Goal: Task Accomplishment & Management: Complete application form

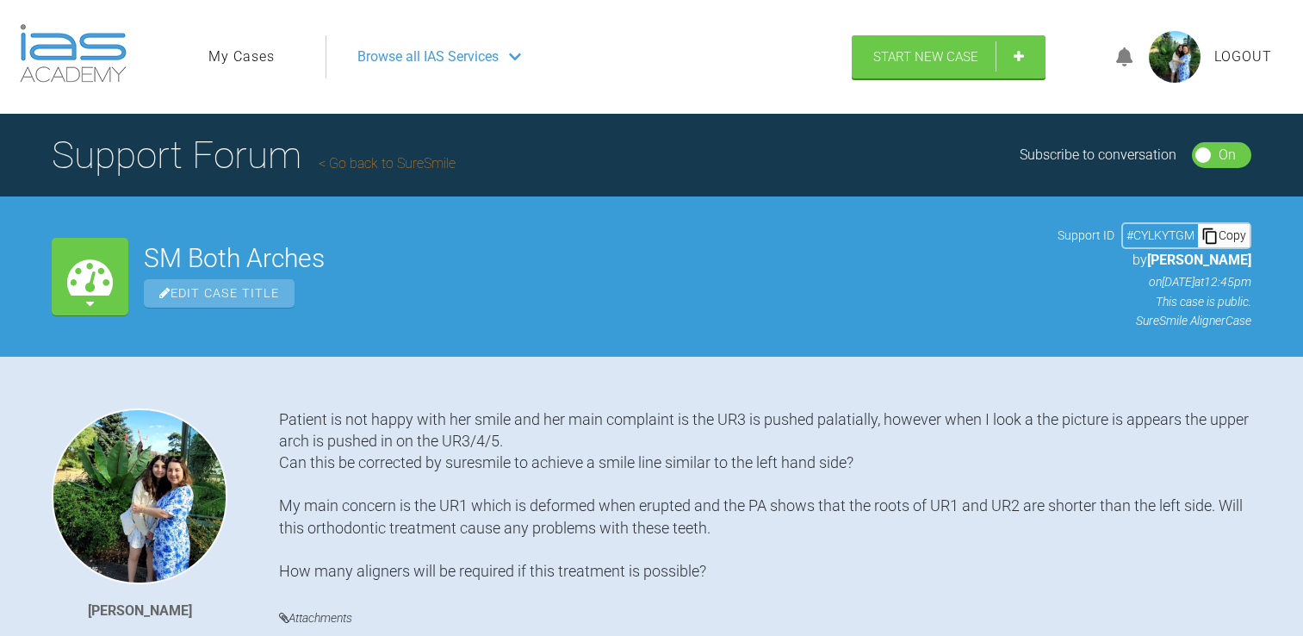
scroll to position [2308, 0]
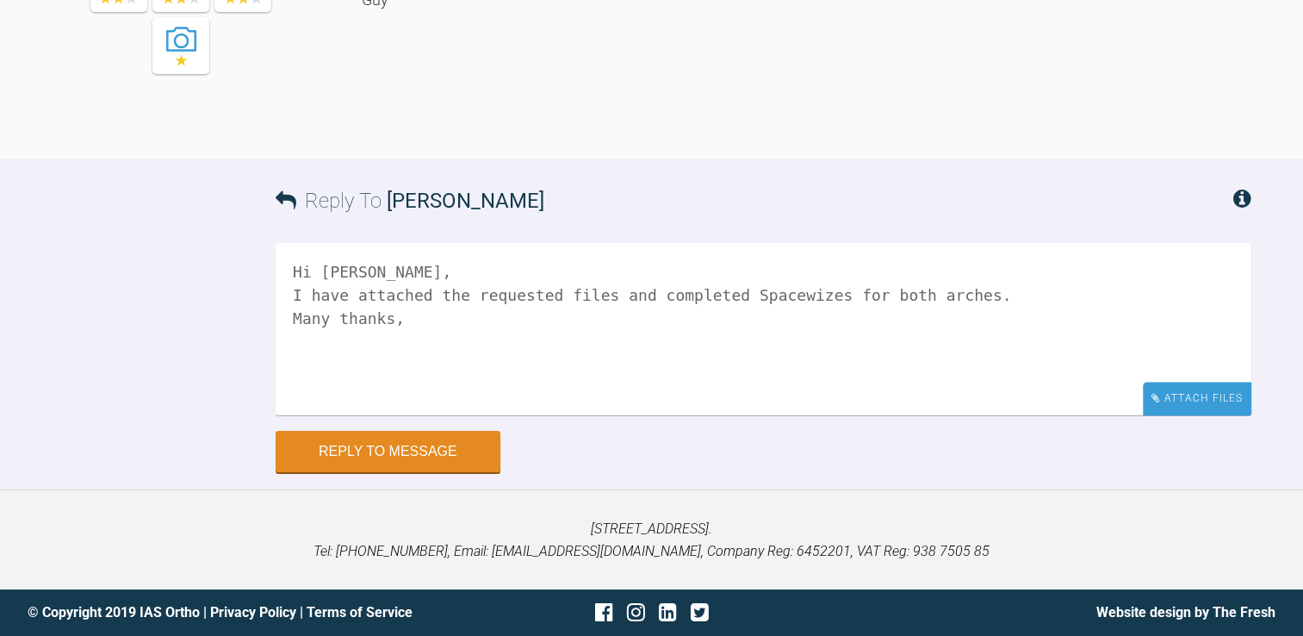
click at [1171, 396] on div "Attach Files" at bounding box center [1197, 399] width 109 height 34
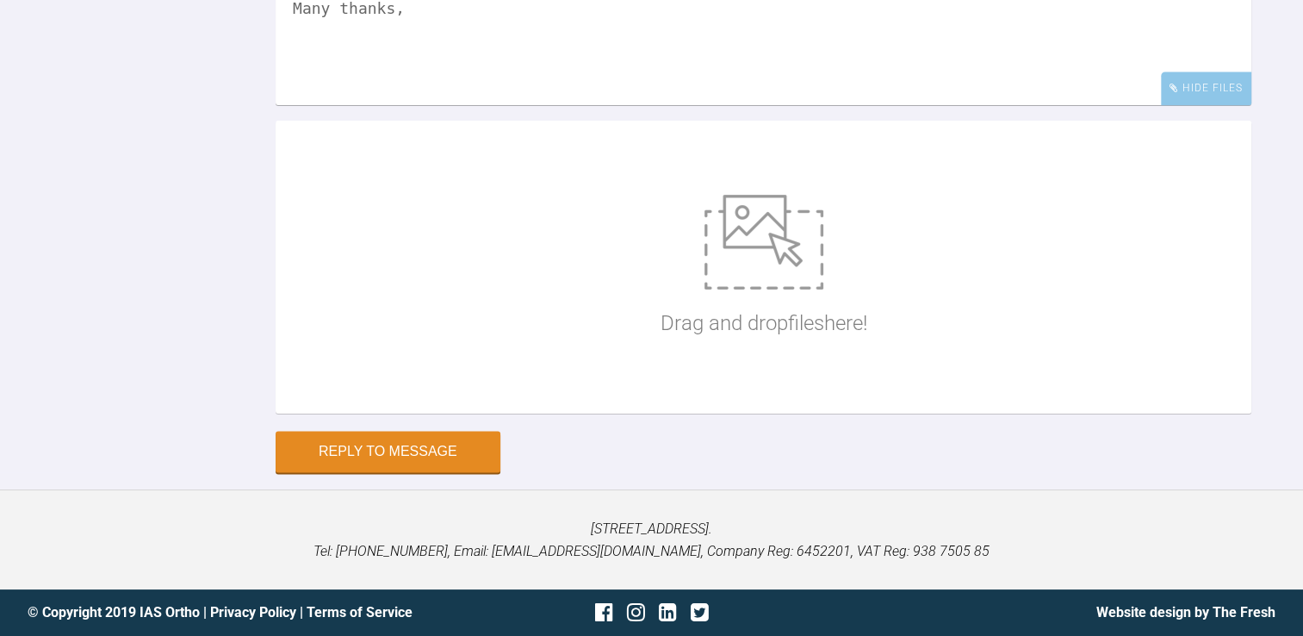
scroll to position [2481, 0]
click at [599, 413] on div "Drag and drop files here!" at bounding box center [764, 267] width 976 height 293
type input "C:\fakepath\Screenshot [DATE] 112405.png"
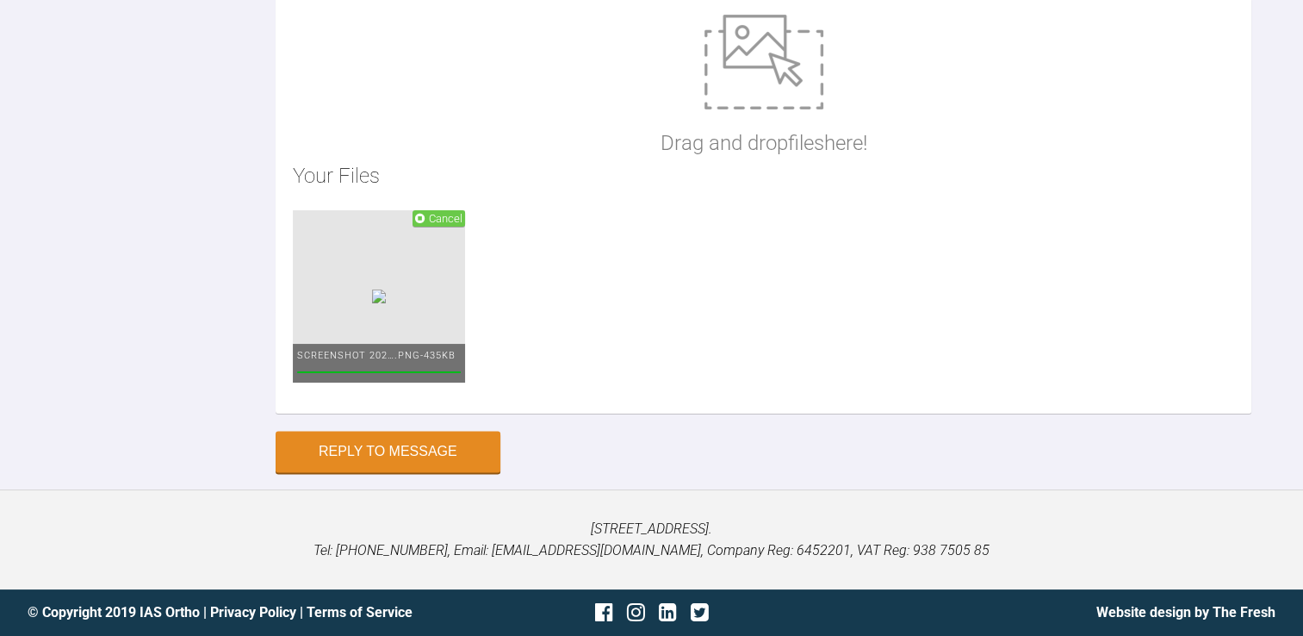
click at [701, 159] on p "Drag and drop files here!" at bounding box center [764, 143] width 207 height 33
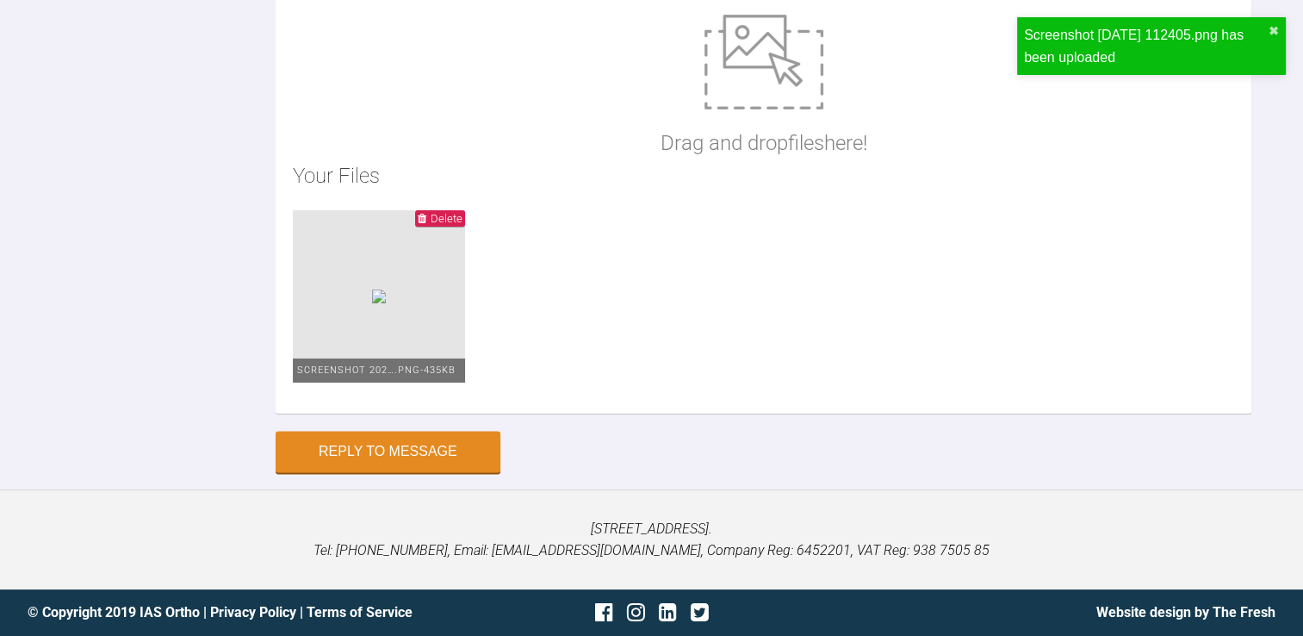
type input "C:\fakepath\Screenshot [DATE] 112332.png"
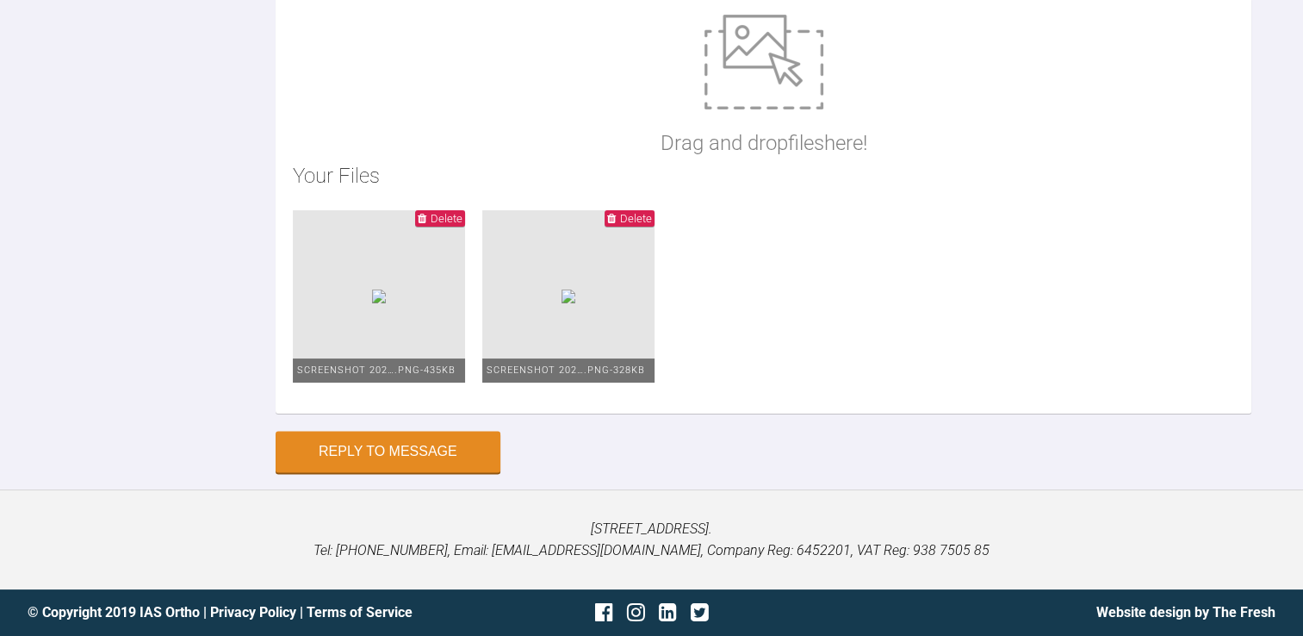
scroll to position [2622, 0]
click at [1056, 396] on ul "Delete Screenshot 202….png - 435KB Delete Screenshot 202….png - 328KB" at bounding box center [763, 303] width 941 height 186
type input "C:\fakepath\[DATE] - Spacewize capture.png"
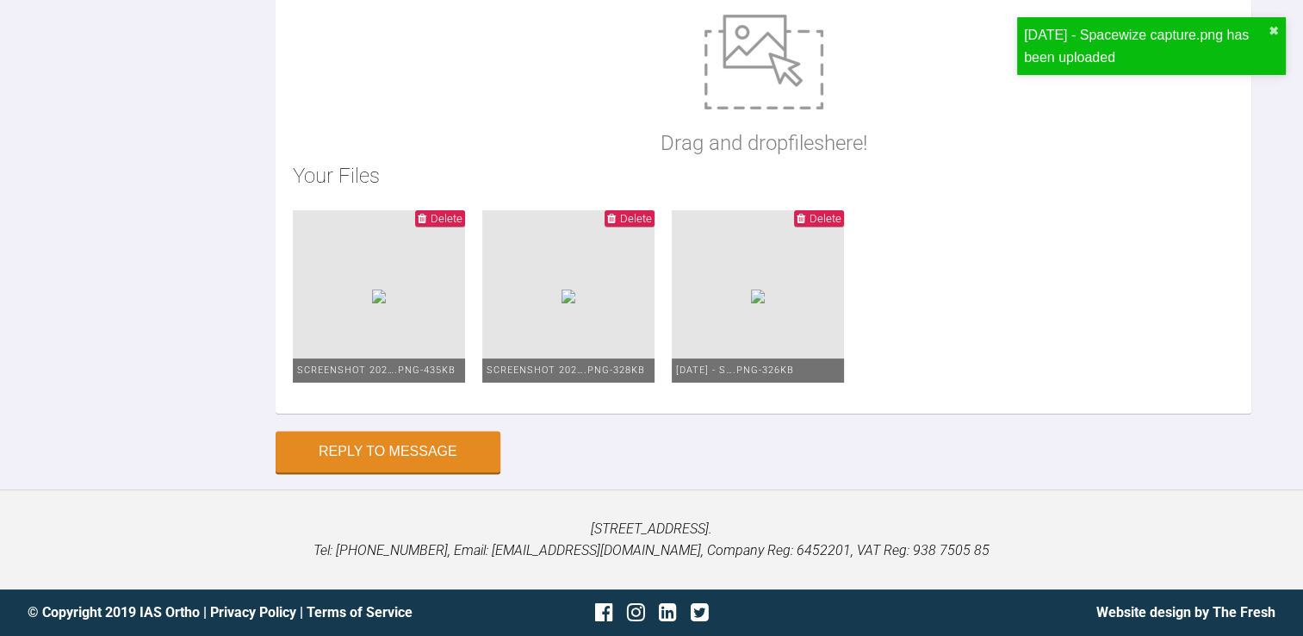
click at [844, 227] on span "Delete" at bounding box center [819, 218] width 50 height 16
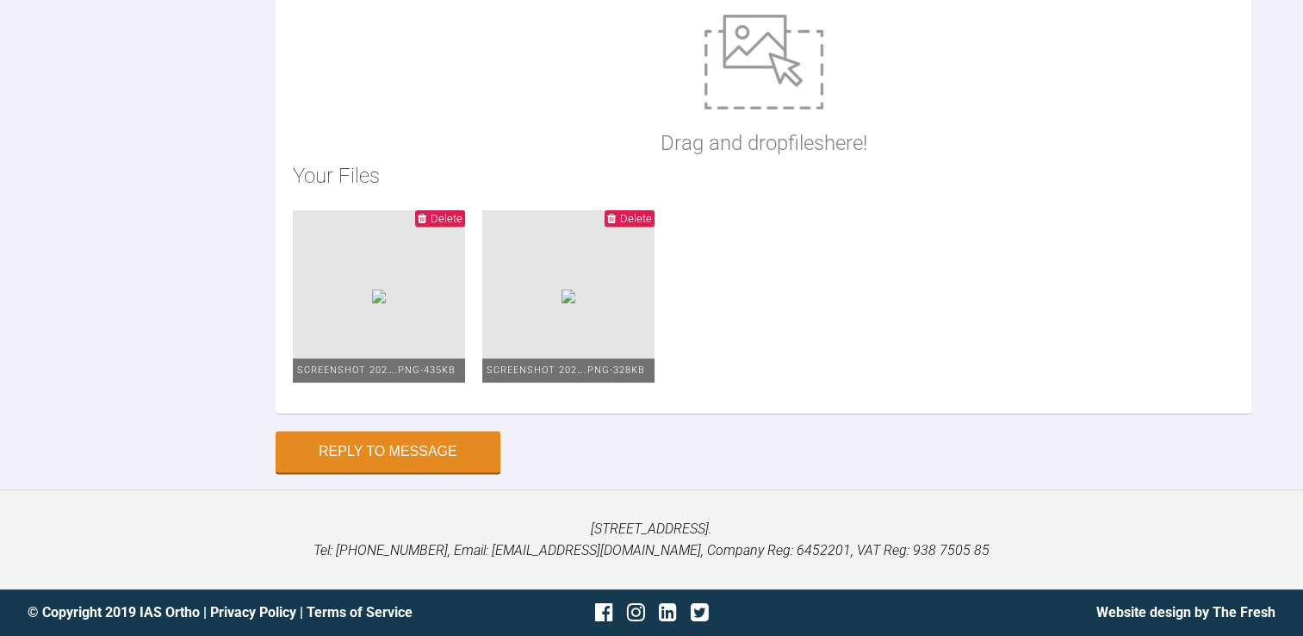
click at [1074, 192] on h2 "Your Files" at bounding box center [763, 175] width 941 height 33
type input "C:\fakepath\[DATE] - Spacewize capture (1).png"
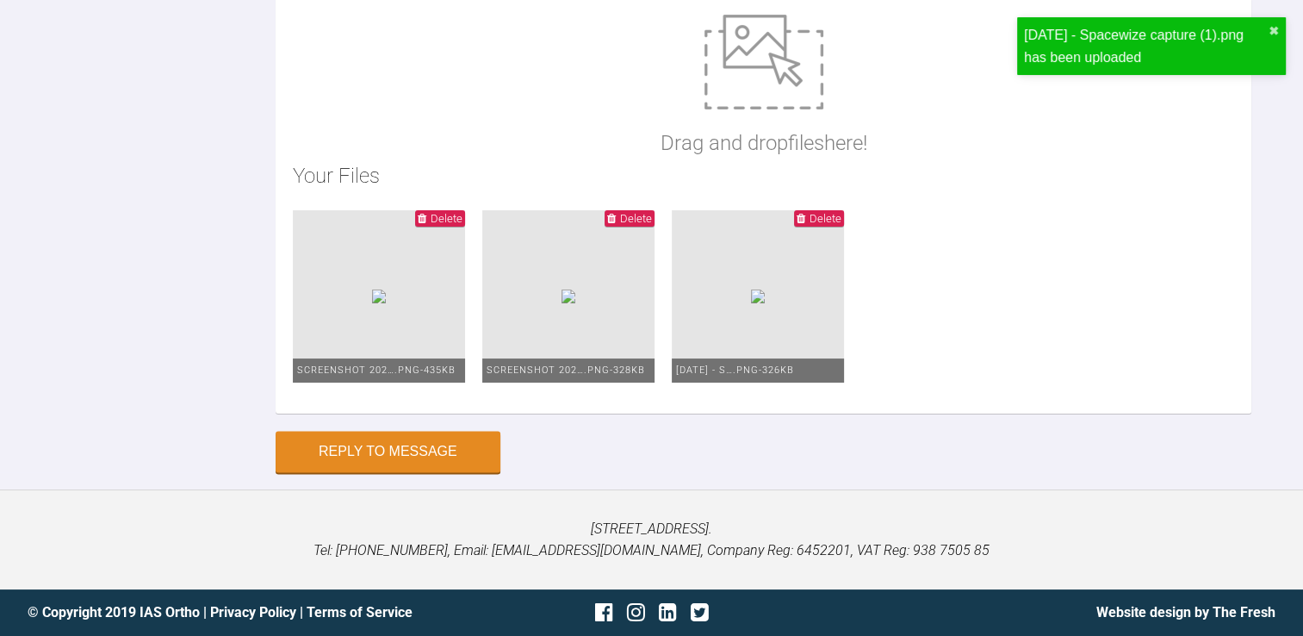
click at [761, 109] on img at bounding box center [763, 62] width 119 height 95
type input "C:\fakepath\[DATE] - Spacewize capture (2).png"
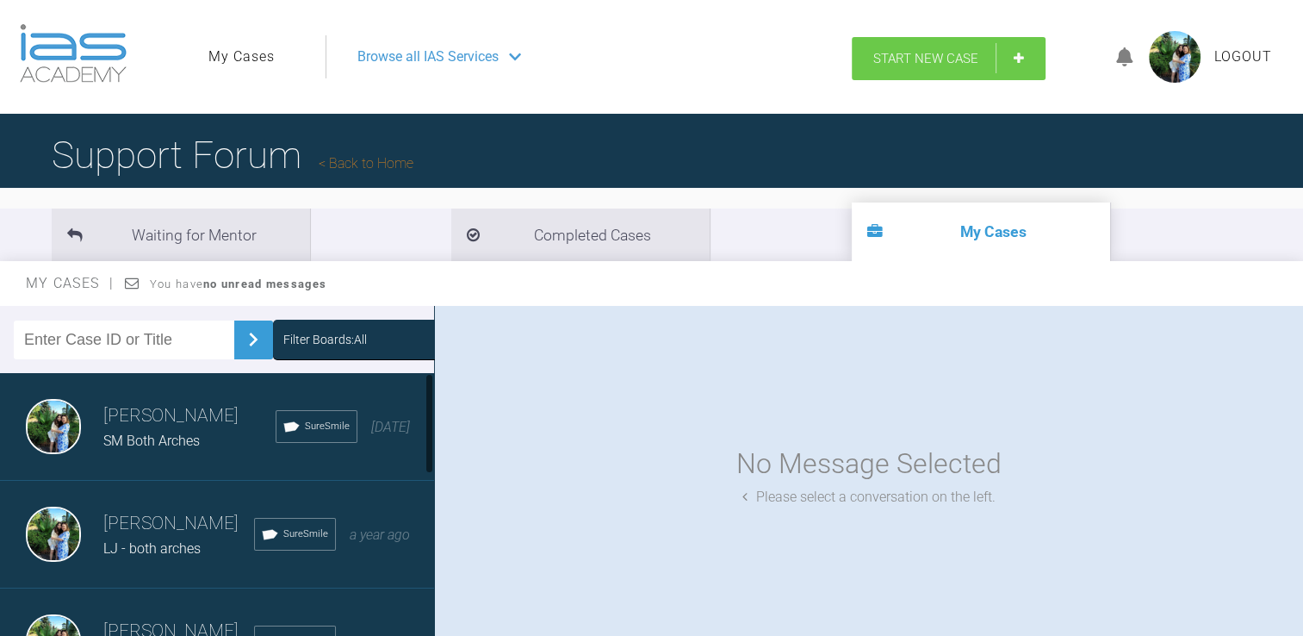
click at [945, 44] on link "Start New Case" at bounding box center [949, 58] width 194 height 43
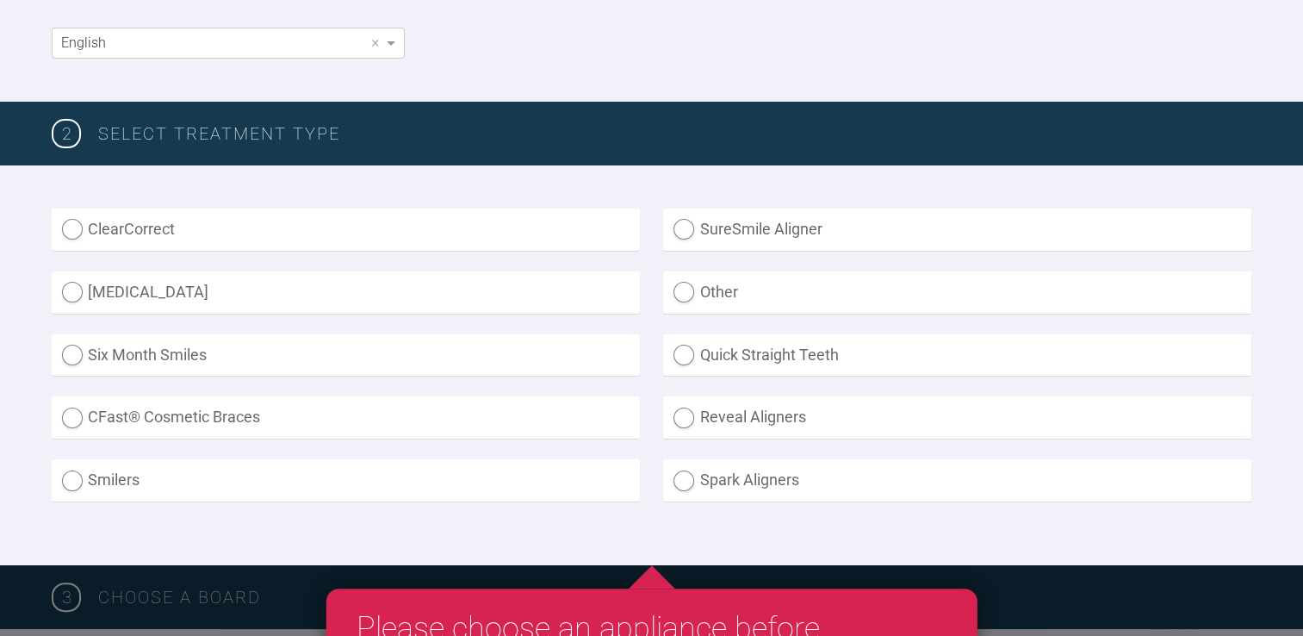
scroll to position [347, 0]
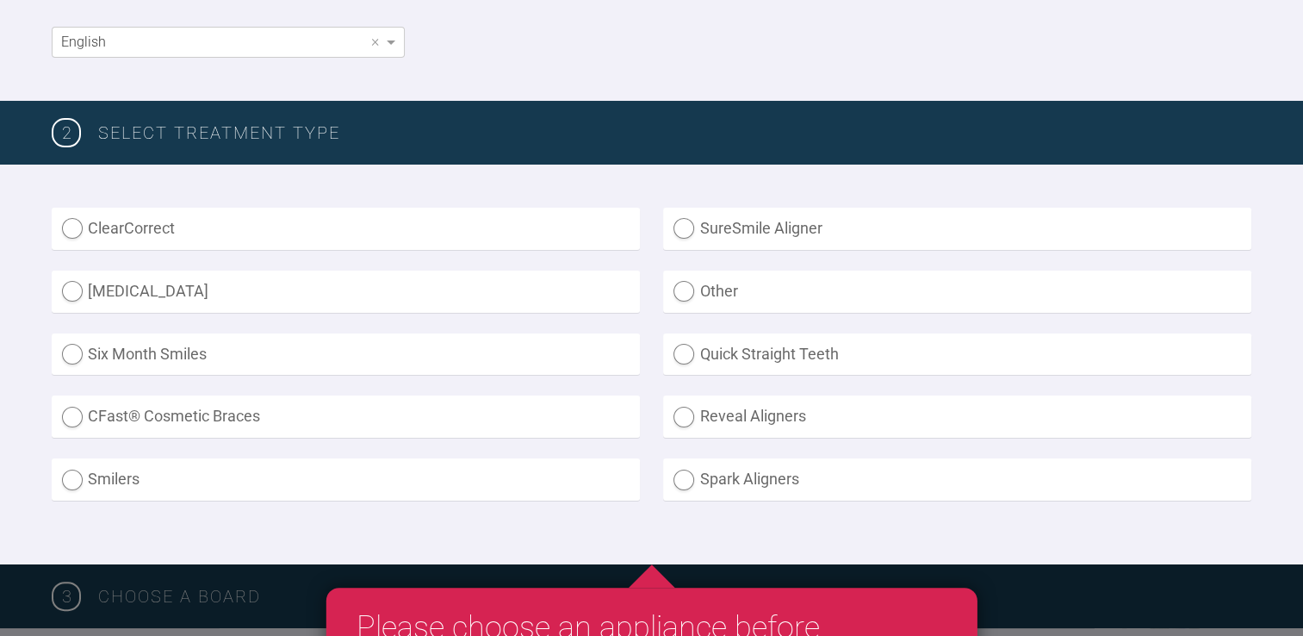
click at [843, 347] on label "Quick Straight Teeth" at bounding box center [957, 354] width 588 height 42
radio Teeth "true"
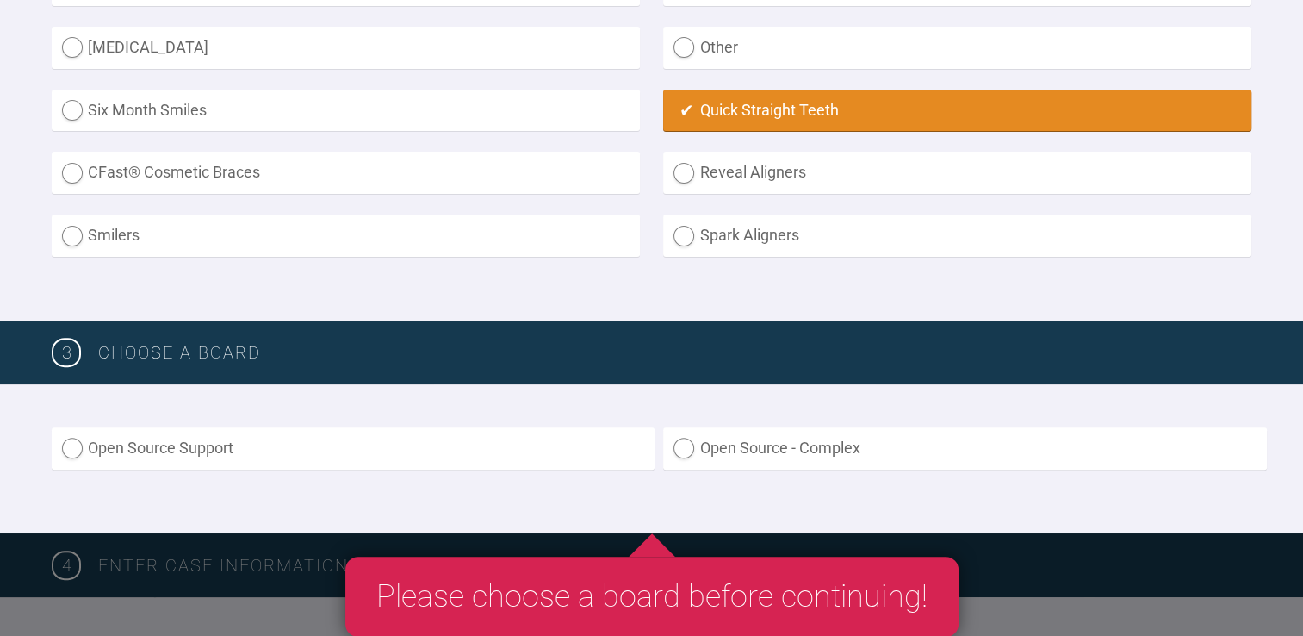
scroll to position [589, 0]
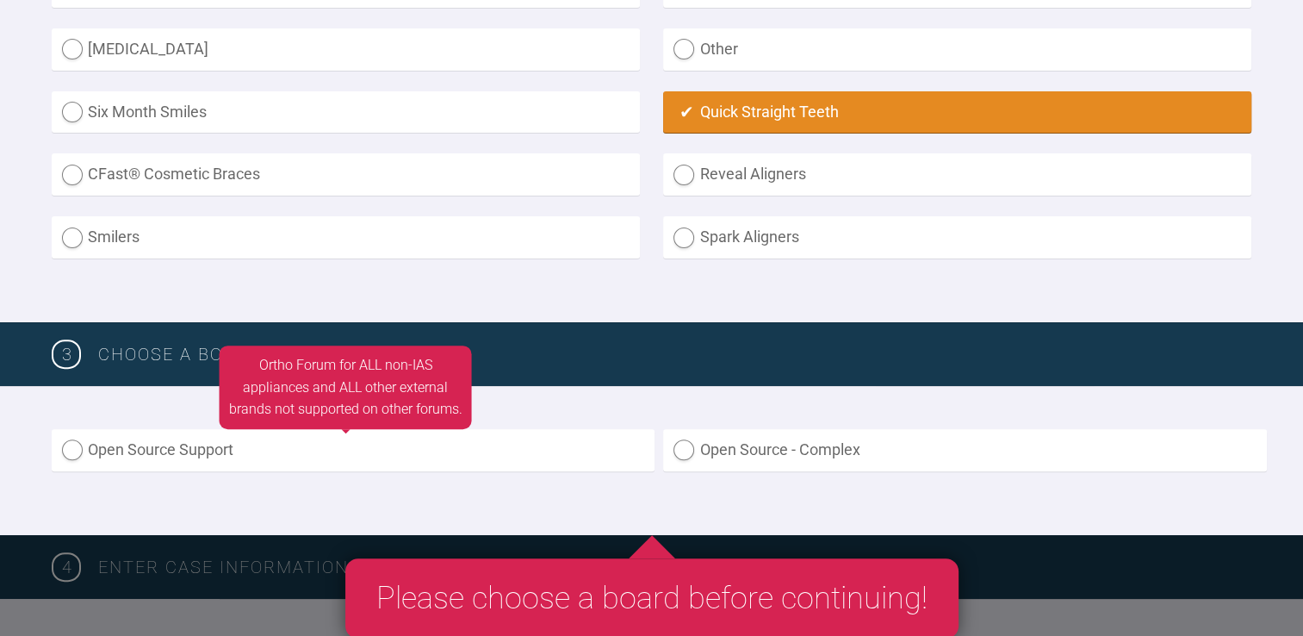
drag, startPoint x: 617, startPoint y: 447, endPoint x: 575, endPoint y: 446, distance: 41.3
click at [575, 446] on label "Open Source Support" at bounding box center [353, 450] width 603 height 42
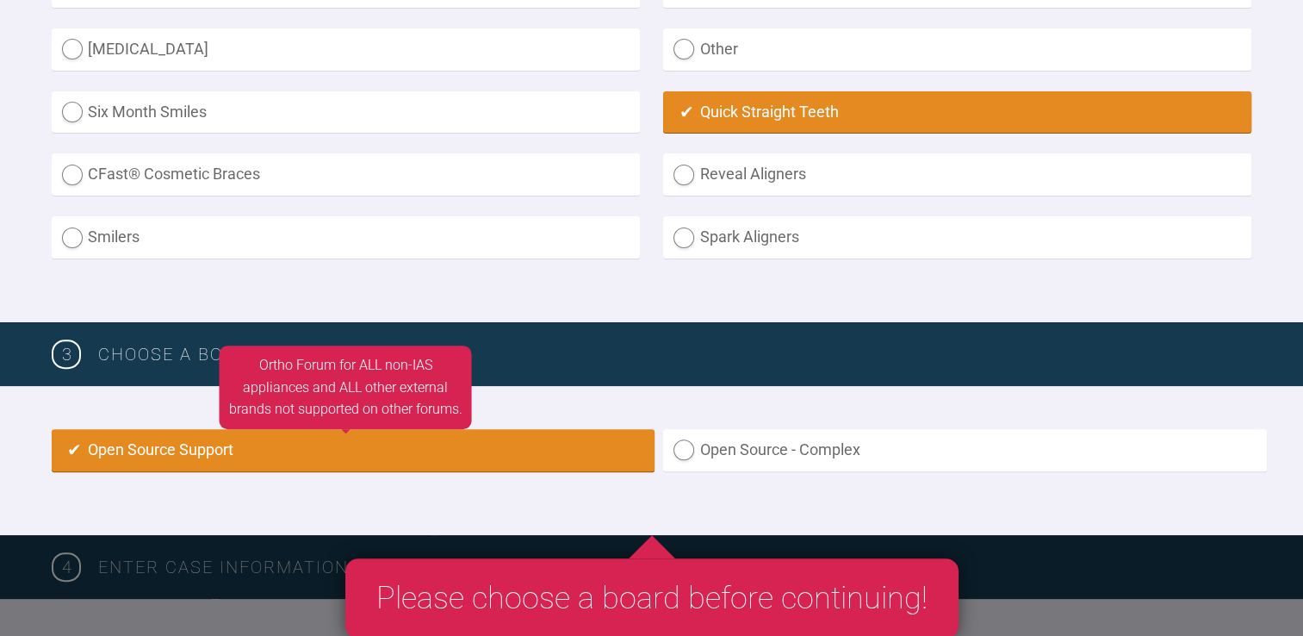
radio input "true"
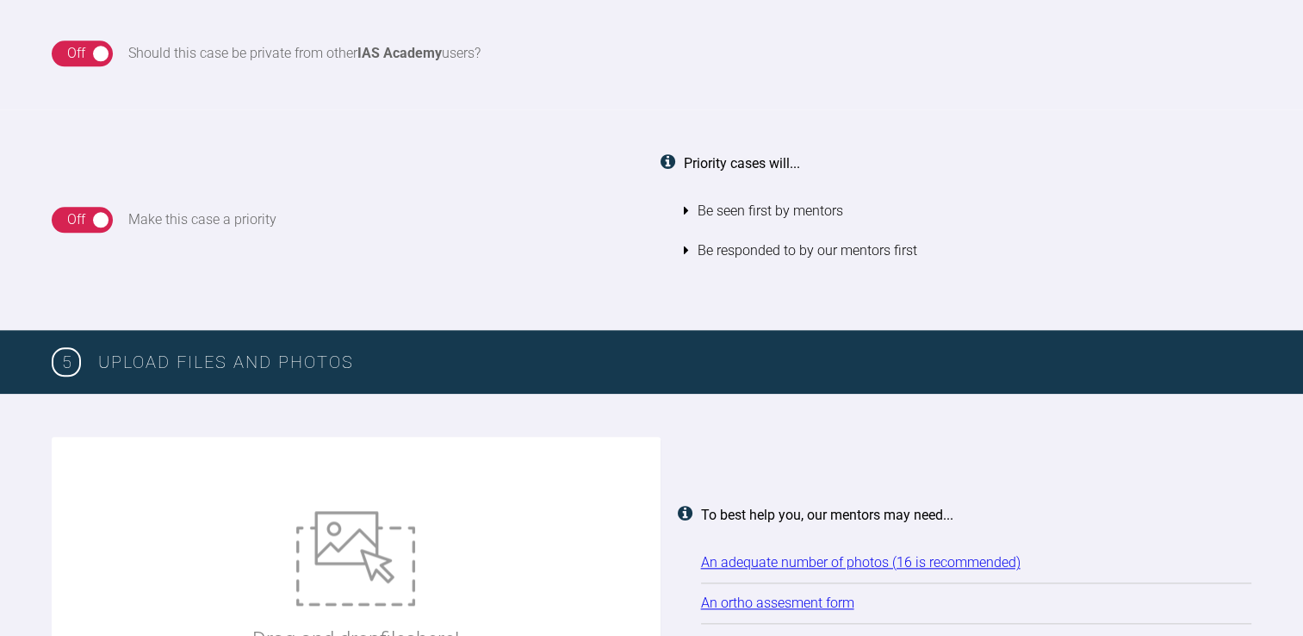
scroll to position [1692, 0]
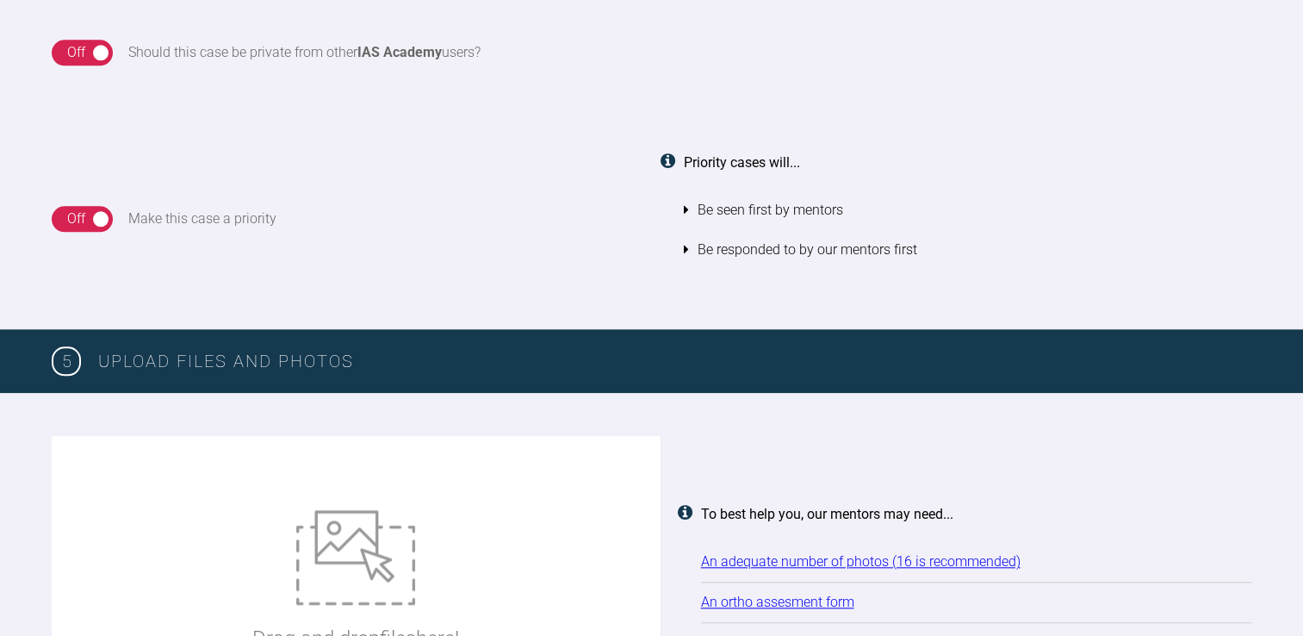
click at [102, 44] on div "On Off" at bounding box center [82, 53] width 61 height 26
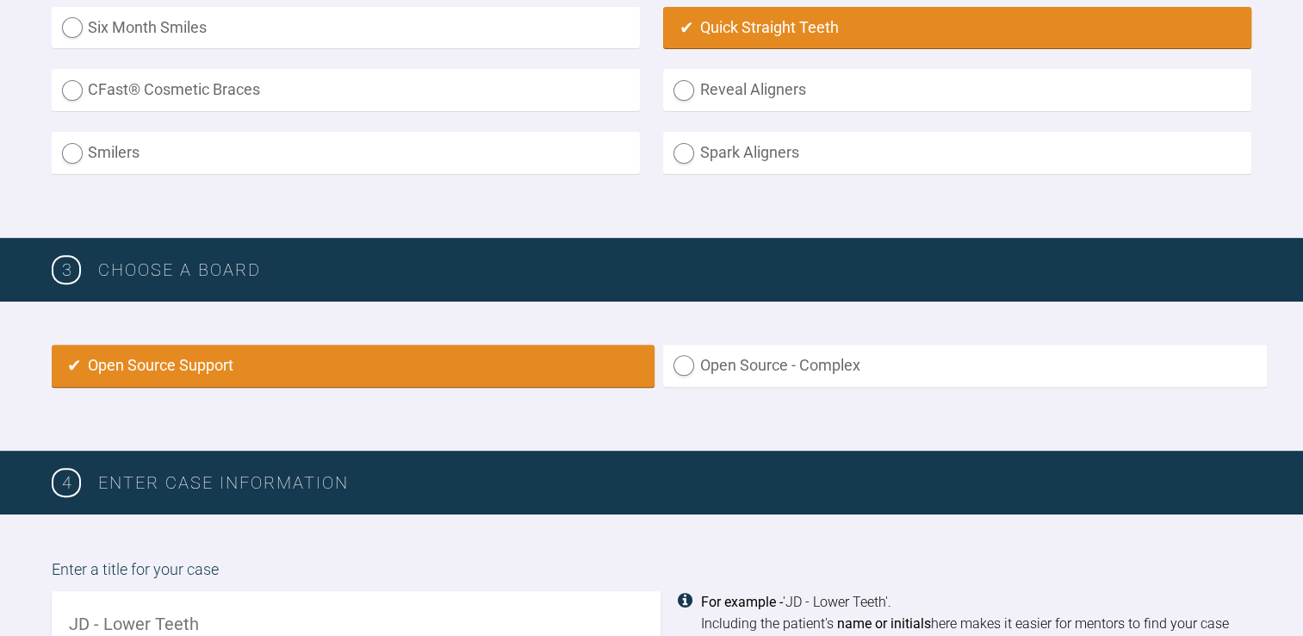
scroll to position [674, 0]
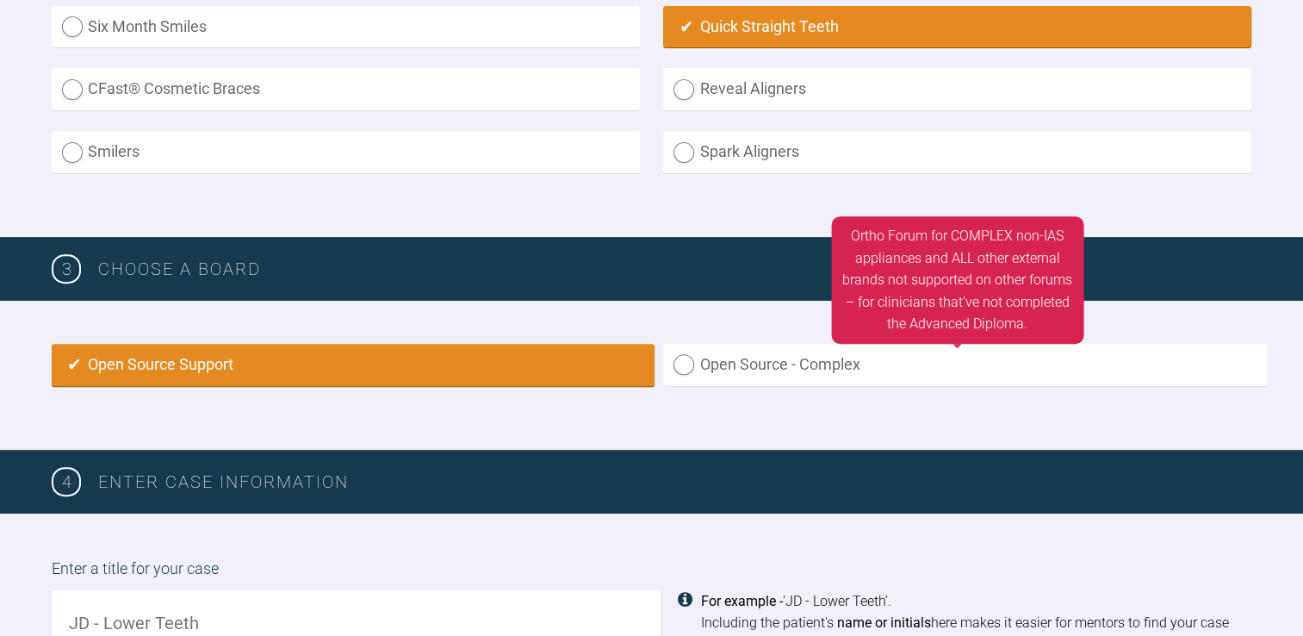
click at [760, 357] on label "Open Source - Complex" at bounding box center [964, 365] width 603 height 42
radio input "true"
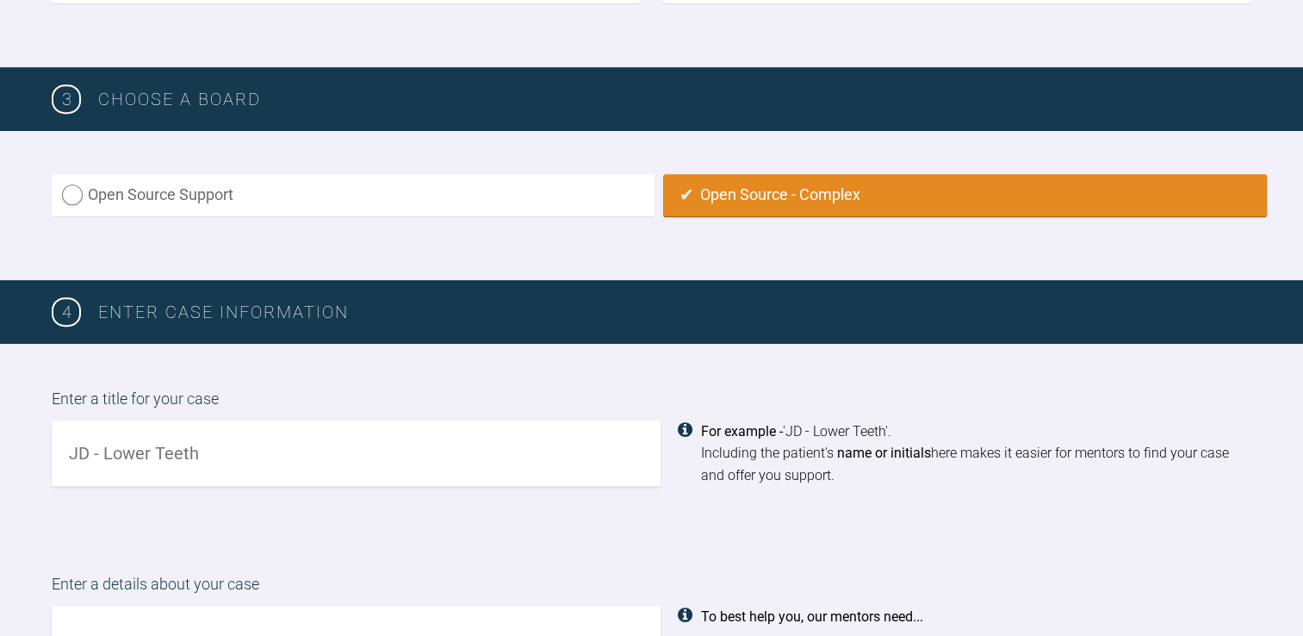
scroll to position [816, 0]
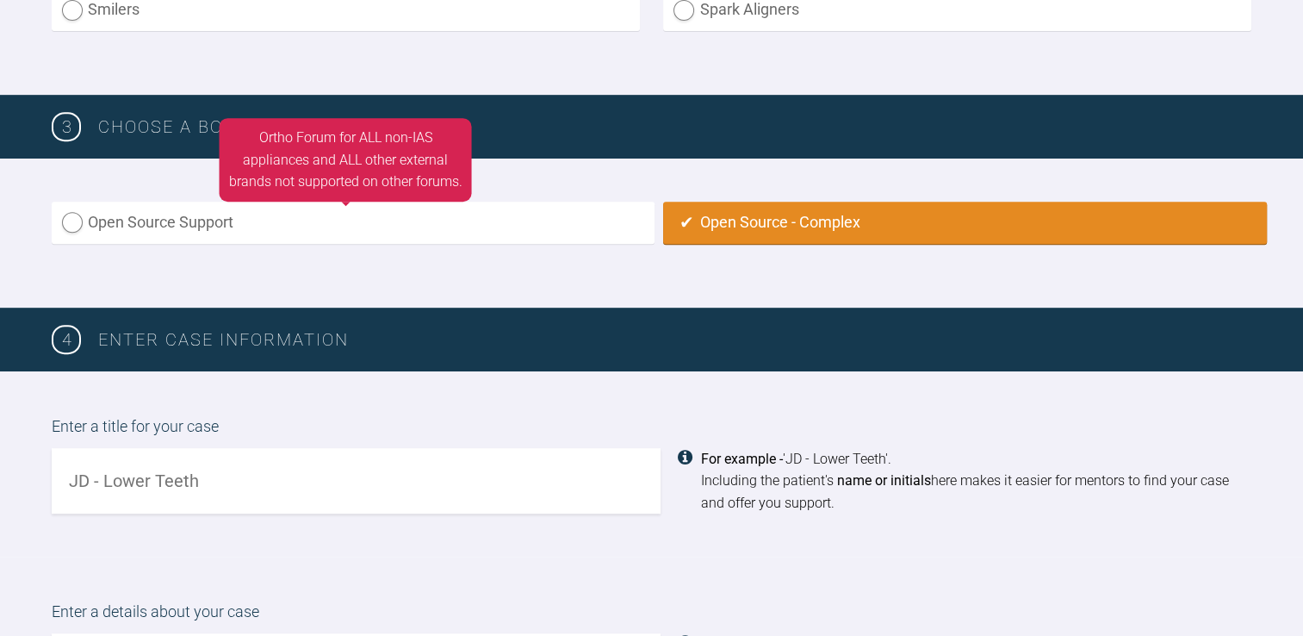
click at [550, 222] on label "Open Source Support" at bounding box center [353, 223] width 603 height 42
radio input "true"
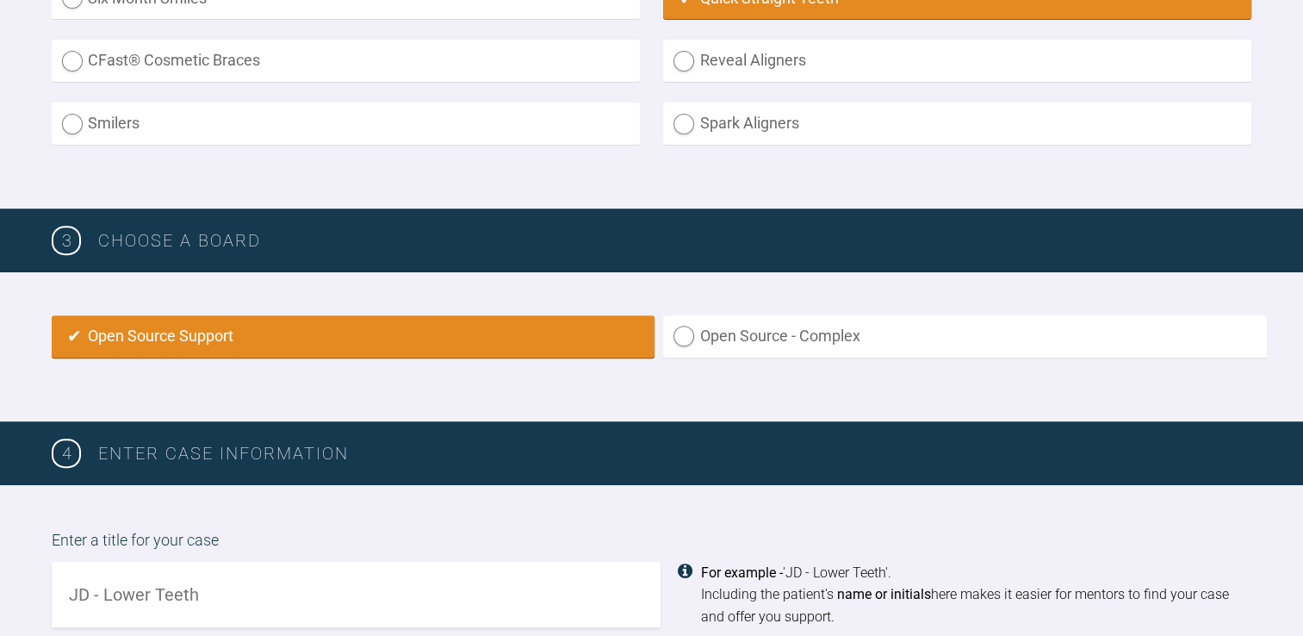
scroll to position [703, 0]
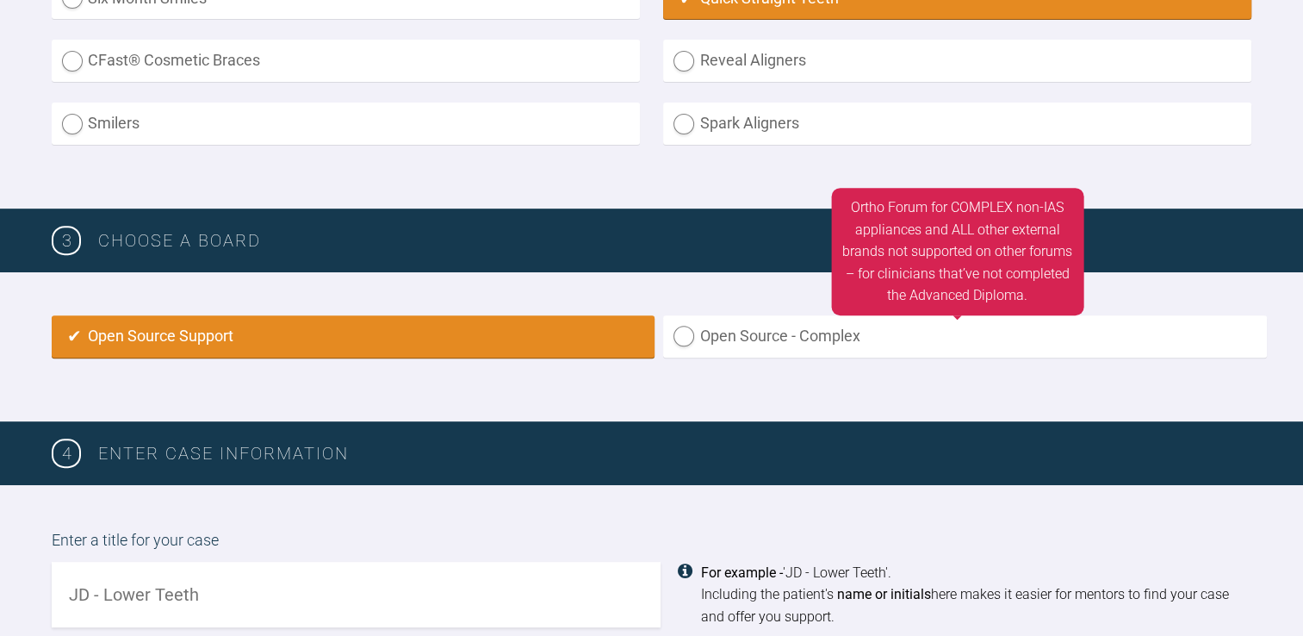
click at [896, 334] on label "Open Source - Complex" at bounding box center [964, 336] width 603 height 42
radio input "true"
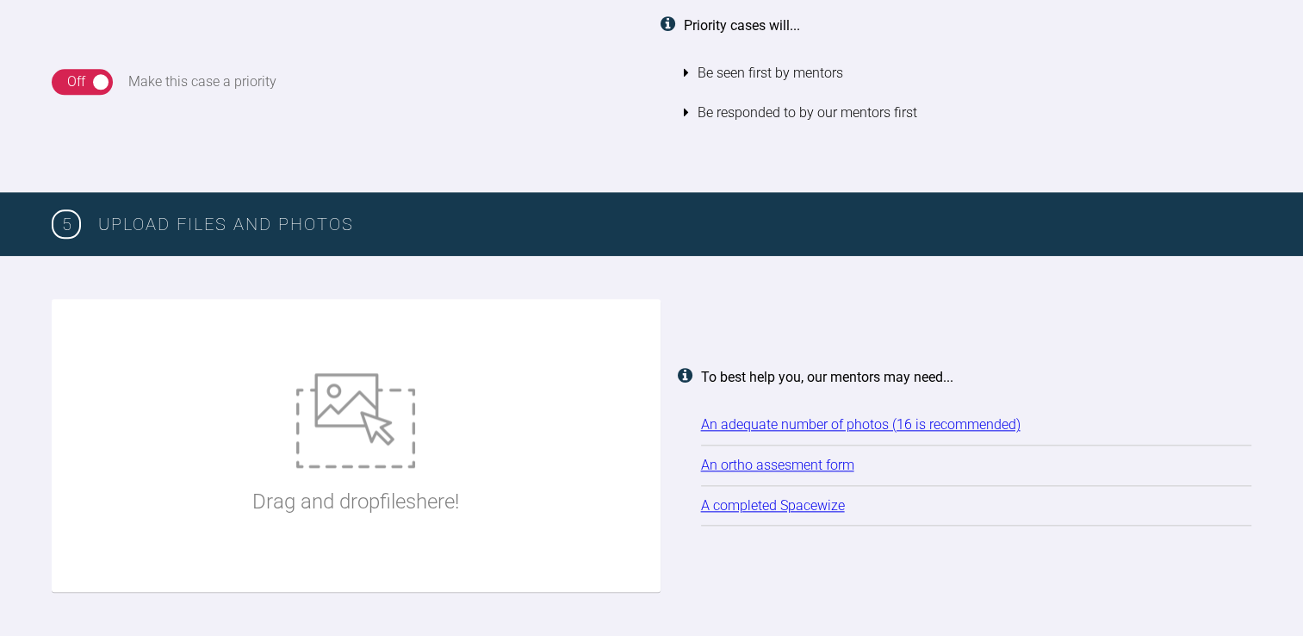
scroll to position [1829, 0]
click at [726, 428] on link "An adequate number of photos (16 is recommended)" at bounding box center [861, 424] width 320 height 16
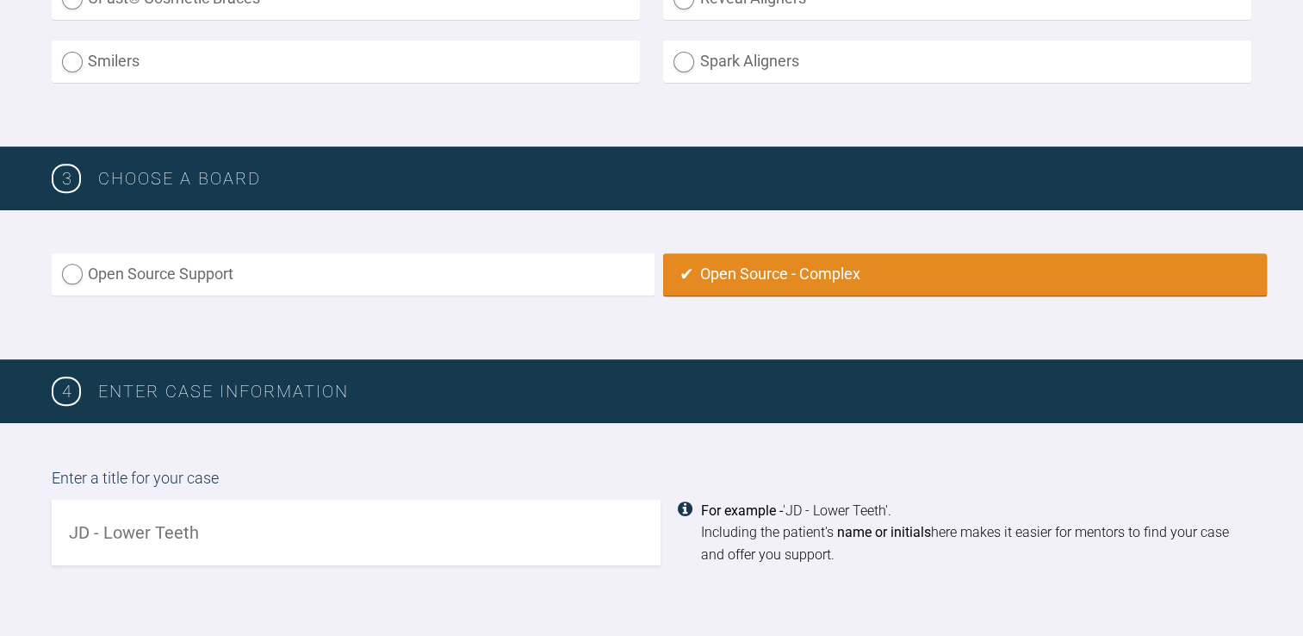
scroll to position [0, 0]
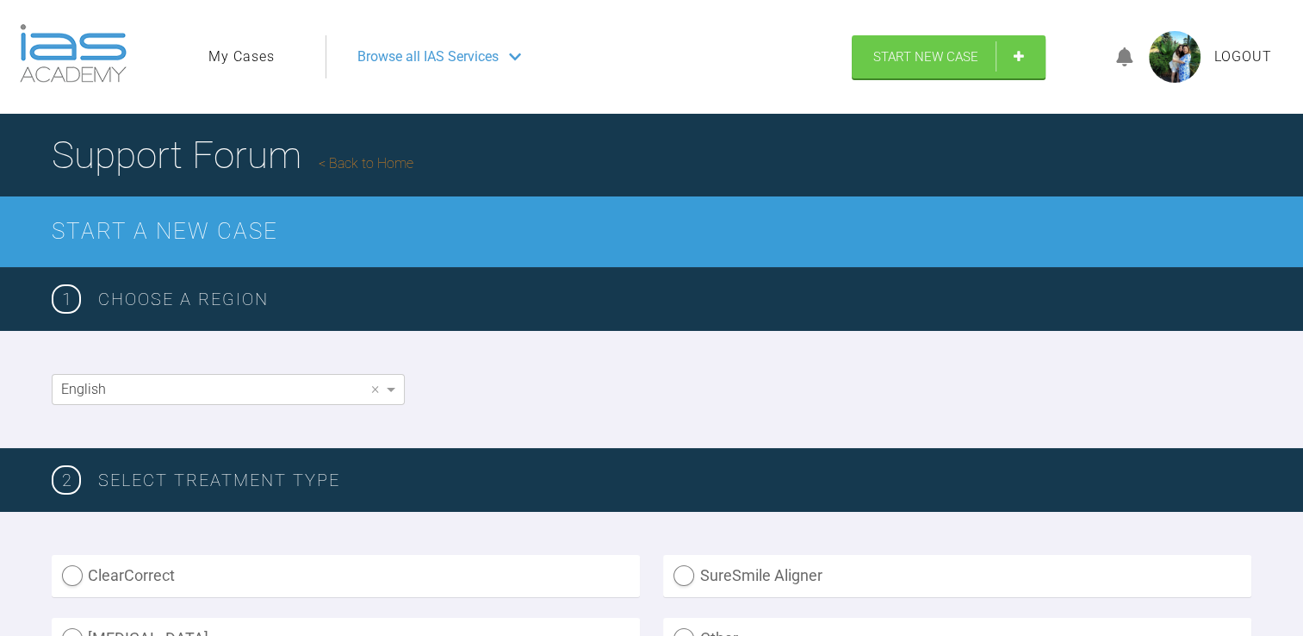
click at [1122, 59] on icon at bounding box center [1124, 57] width 17 height 20
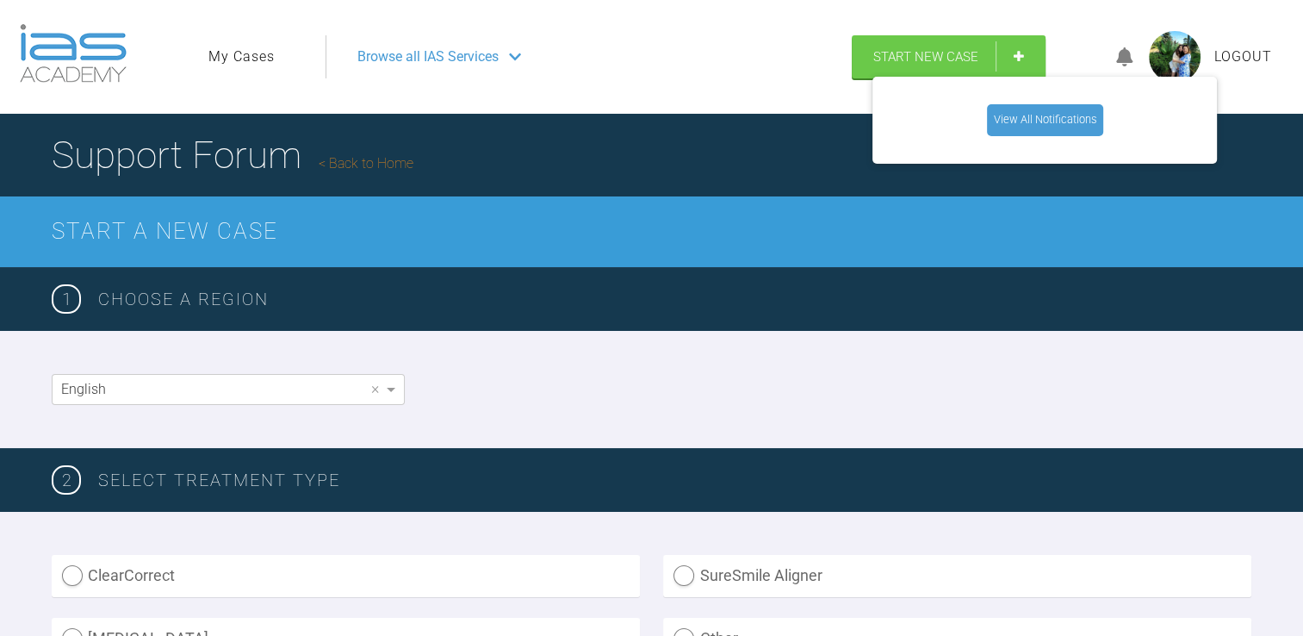
click at [1016, 136] on div "View All Notifications" at bounding box center [1044, 120] width 344 height 86
click at [1009, 133] on link "View All Notifications" at bounding box center [1045, 119] width 116 height 31
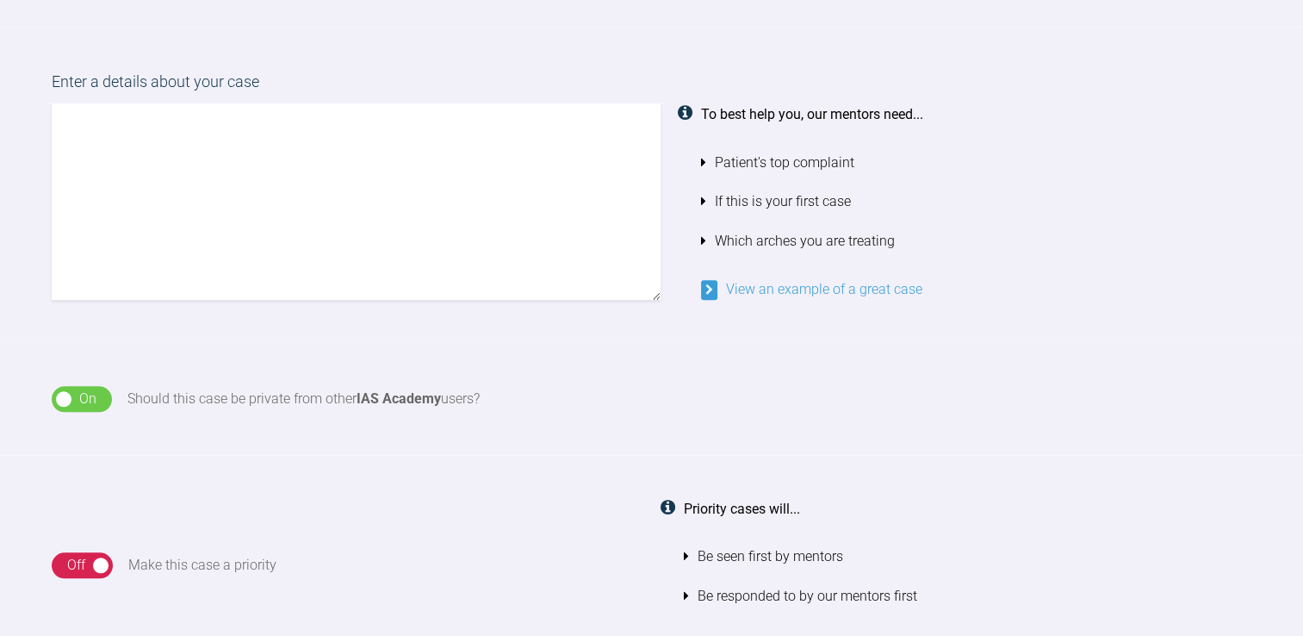
scroll to position [1345, 0]
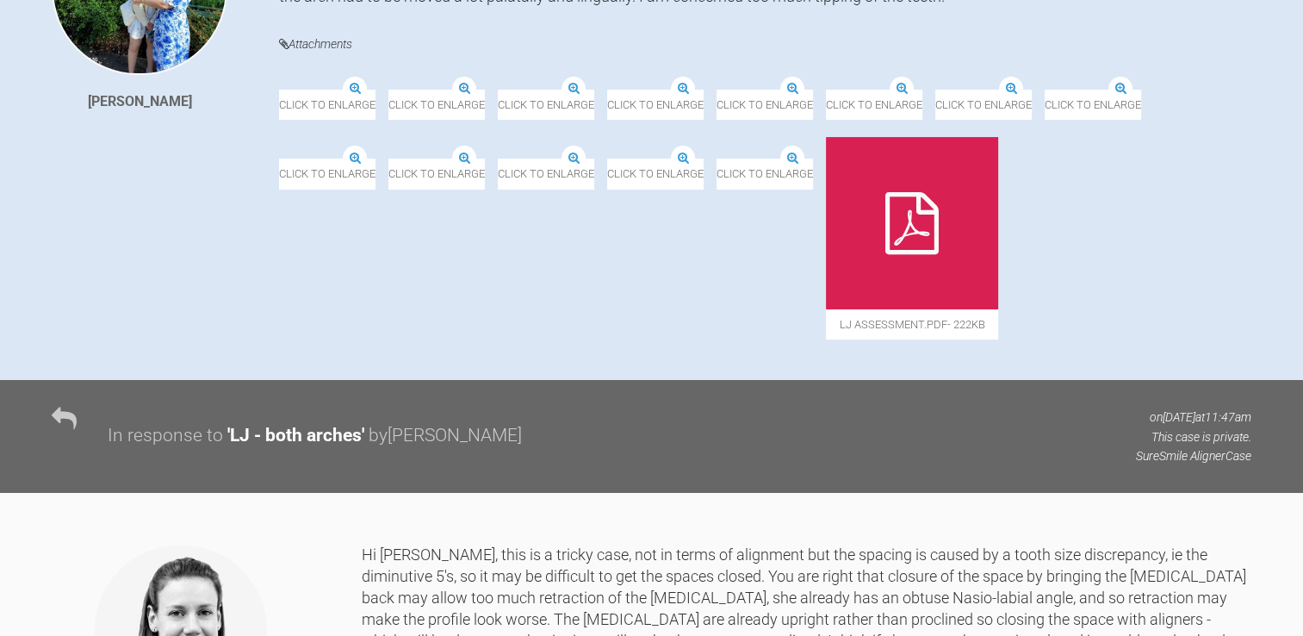
scroll to position [605, 0]
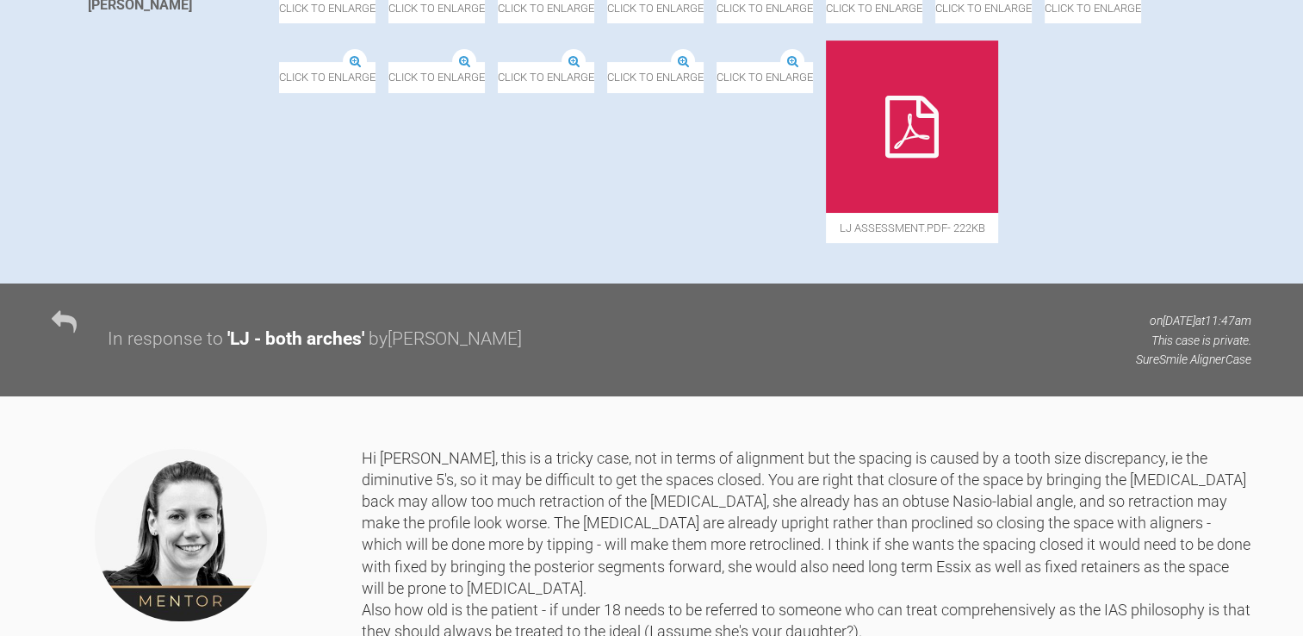
click at [959, 213] on div at bounding box center [912, 126] width 172 height 172
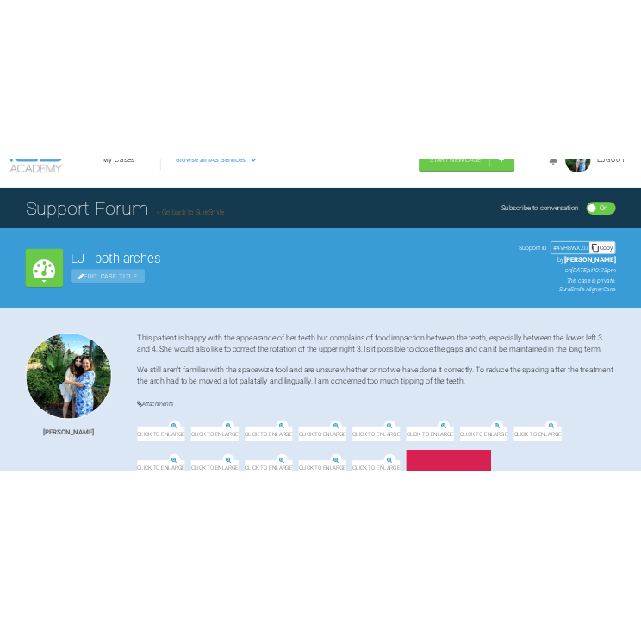
scroll to position [0, 0]
